Goal: Navigation & Orientation: Find specific page/section

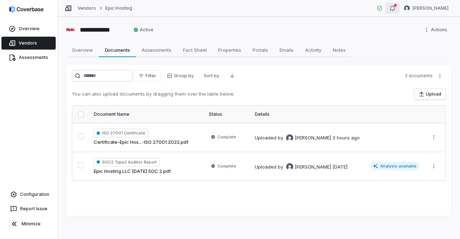
click at [395, 10] on icon "button" at bounding box center [392, 8] width 5 height 5
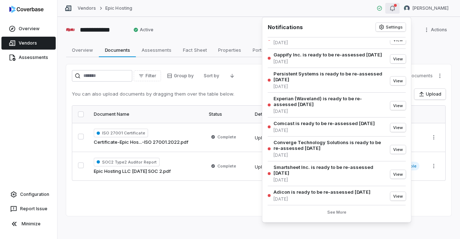
scroll to position [63, 0]
click at [28, 27] on link "Overview" at bounding box center [28, 28] width 54 height 13
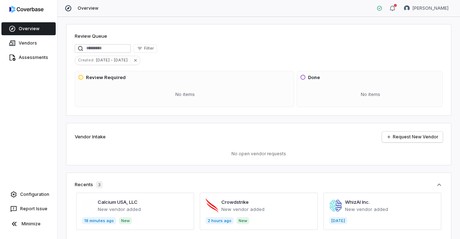
click at [117, 203] on span at bounding box center [135, 211] width 118 height 37
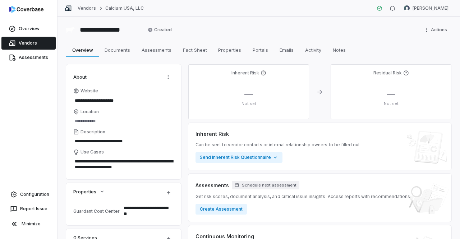
type textarea "*"
